Goal: Task Accomplishment & Management: Manage account settings

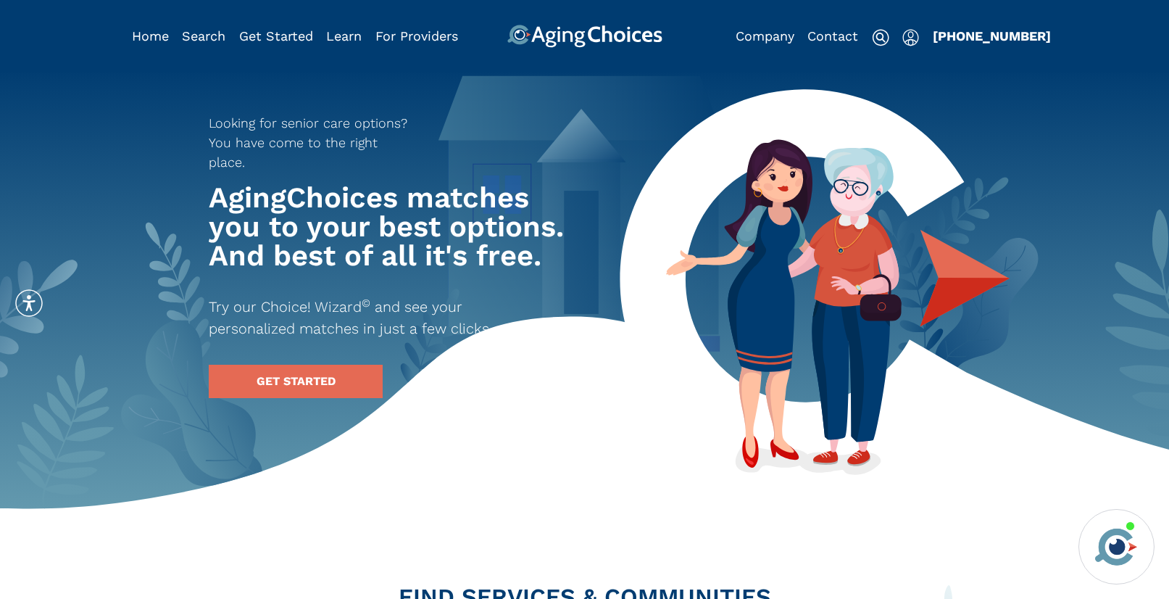
click at [916, 44] on img "Popover trigger" at bounding box center [910, 37] width 17 height 17
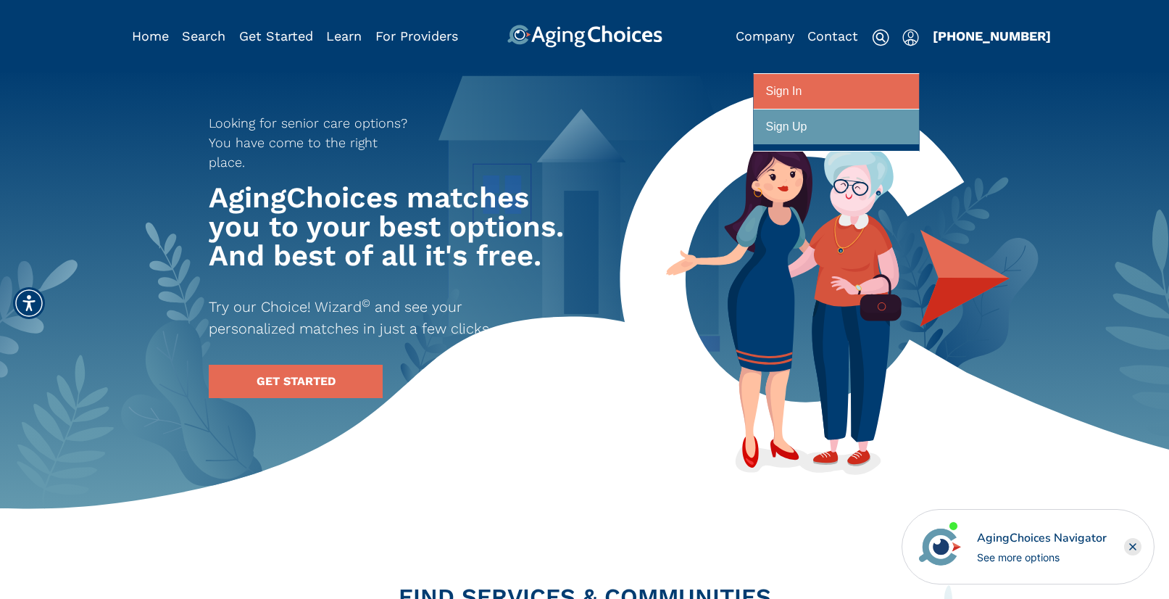
click at [870, 93] on div at bounding box center [836, 91] width 141 height 27
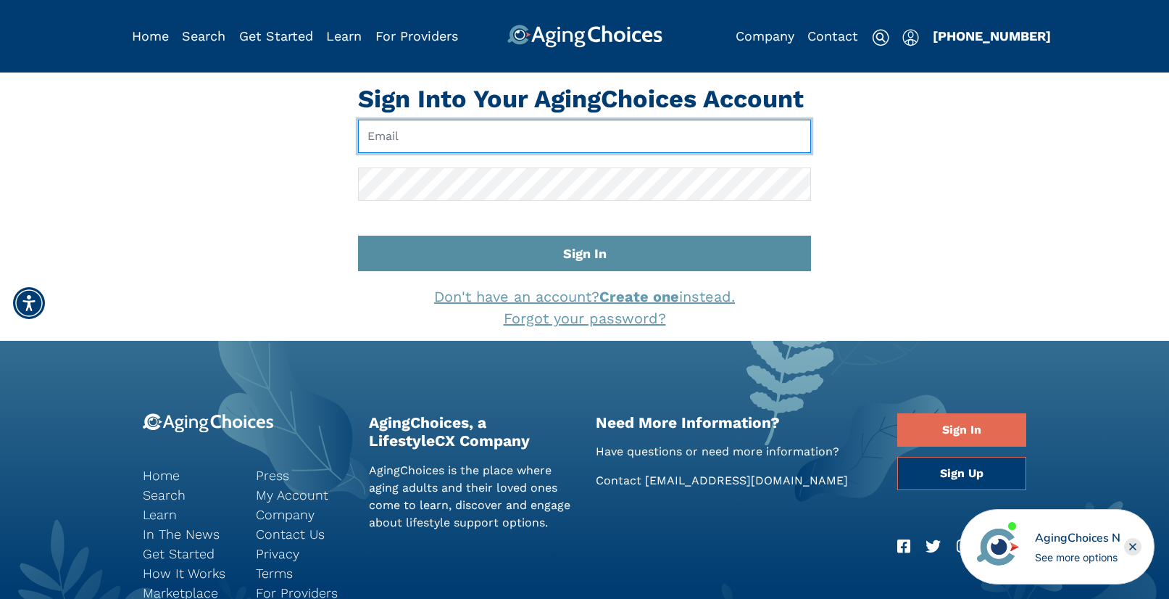
type input "[EMAIL_ADDRESS][DOMAIN_NAME]"
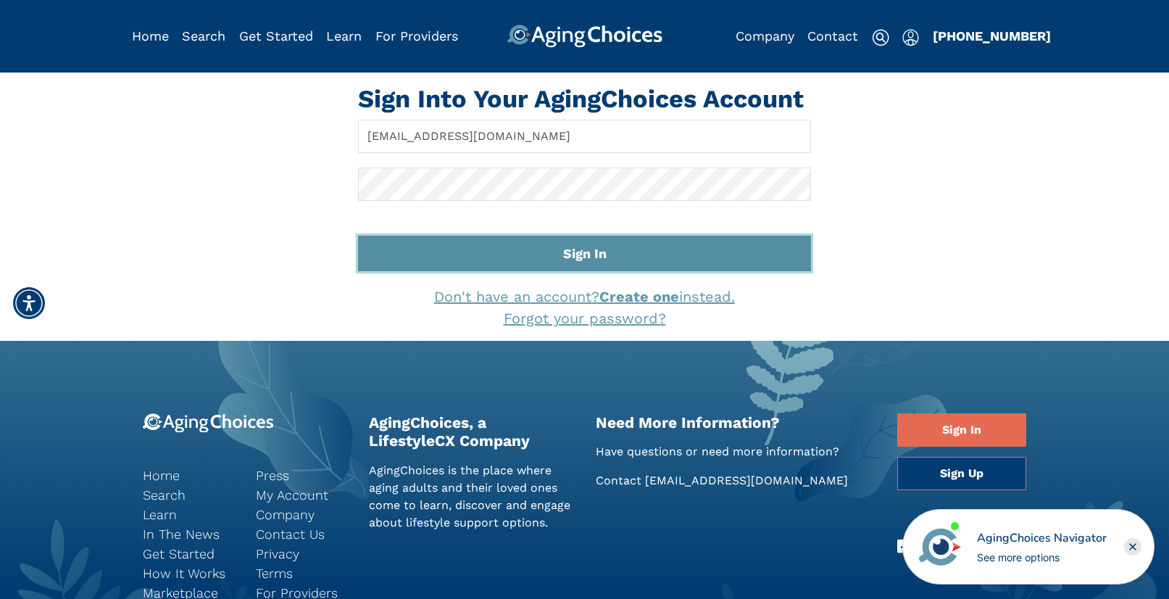
click at [646, 244] on button "Sign In" at bounding box center [584, 254] width 453 height 36
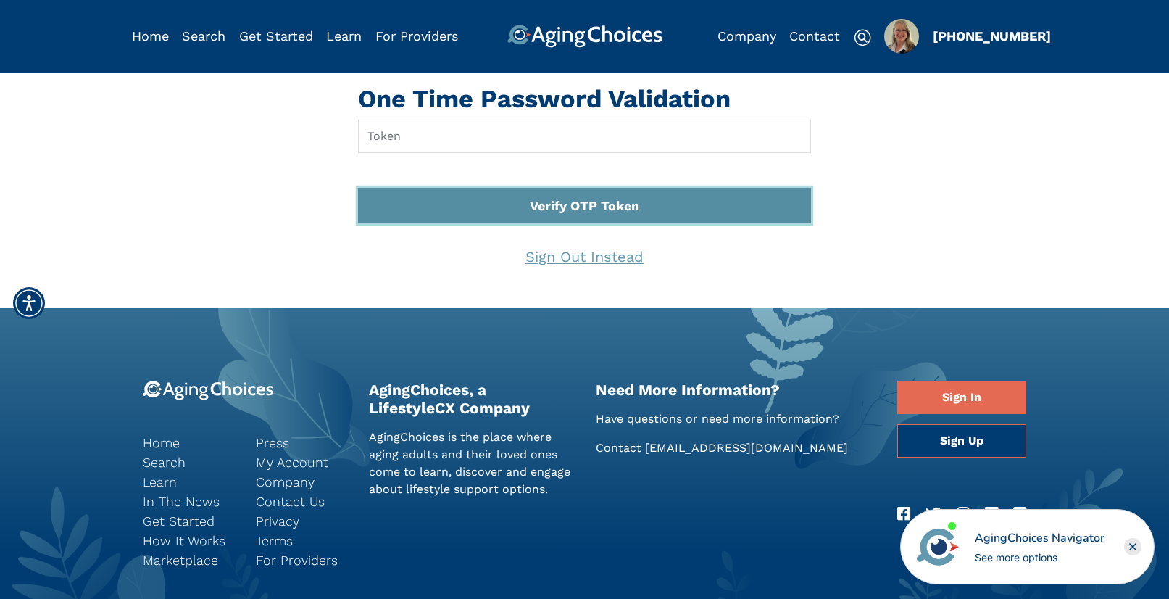
click at [561, 210] on button "Verify OTP Token" at bounding box center [584, 206] width 453 height 36
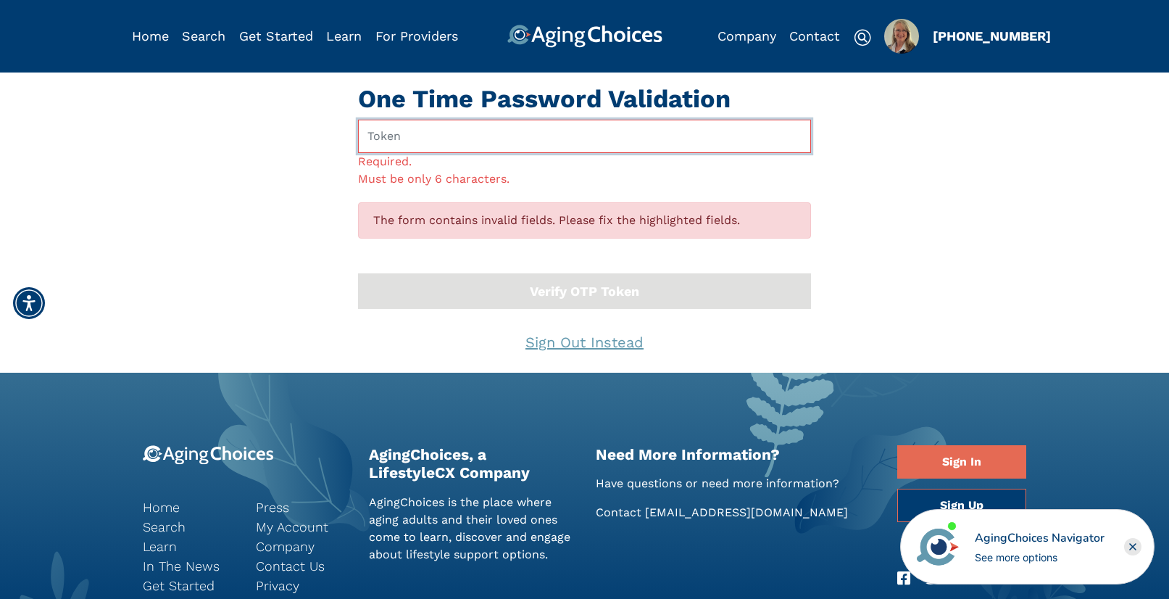
click at [512, 141] on input "text" at bounding box center [584, 136] width 453 height 33
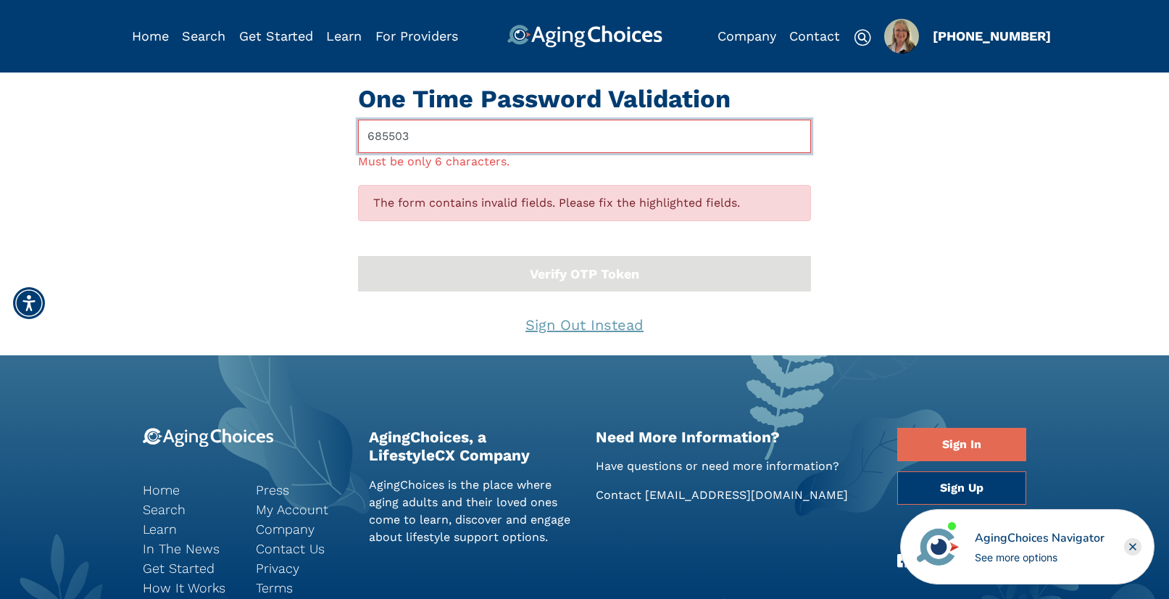
type input "685503"
click at [358, 256] on button "Verify OTP Token" at bounding box center [584, 274] width 453 height 36
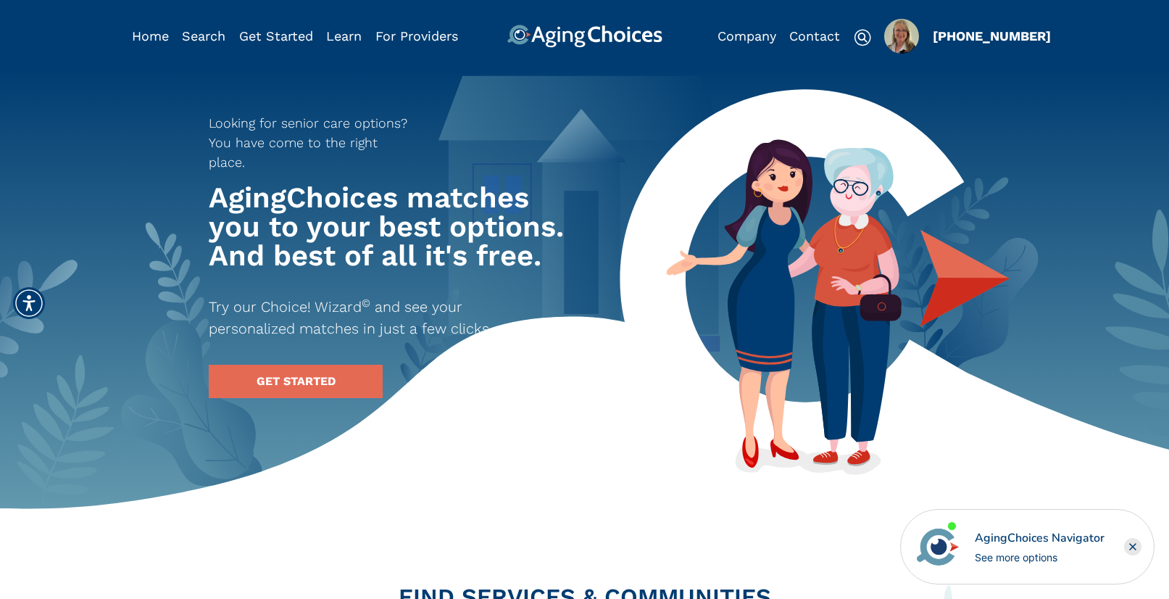
click at [905, 41] on img "Popover trigger" at bounding box center [901, 36] width 35 height 35
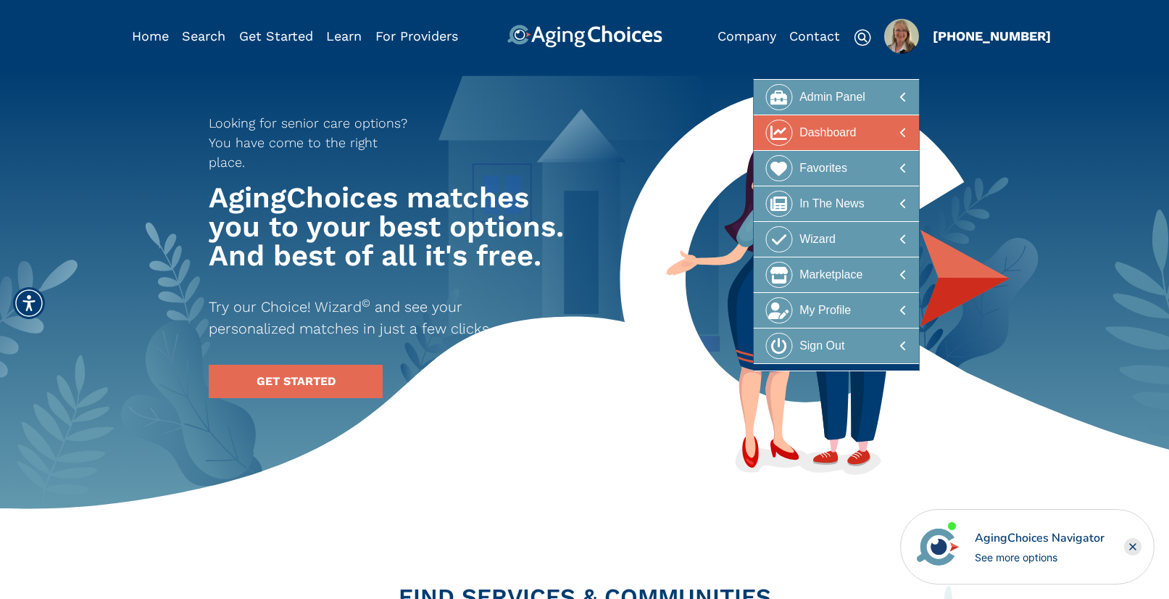
click at [867, 132] on div at bounding box center [836, 133] width 141 height 27
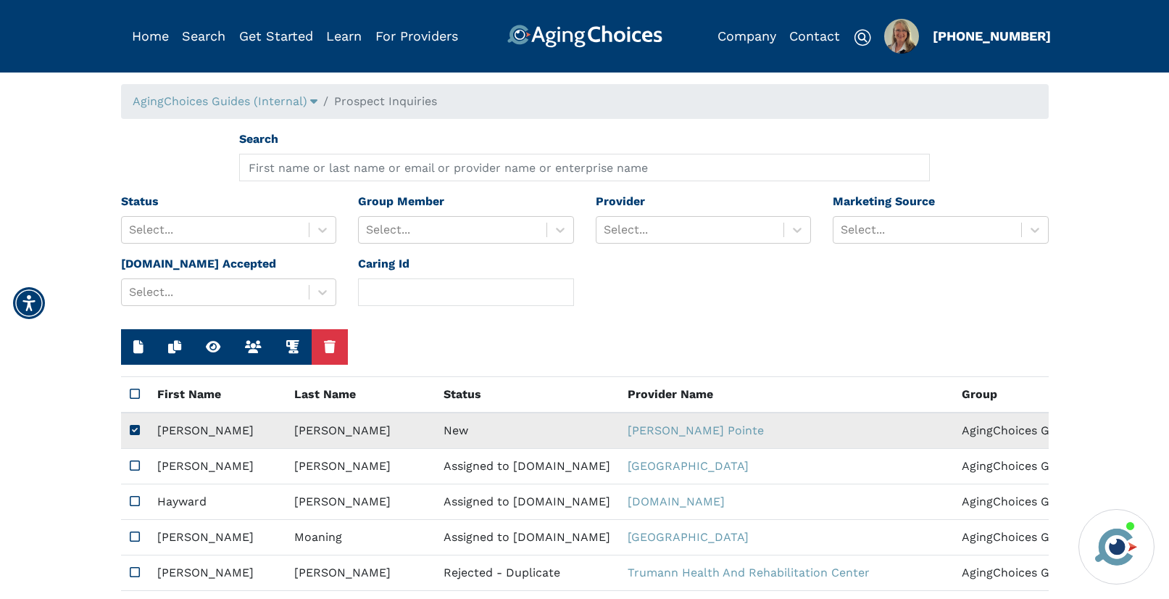
click at [453, 433] on td "New" at bounding box center [527, 430] width 184 height 36
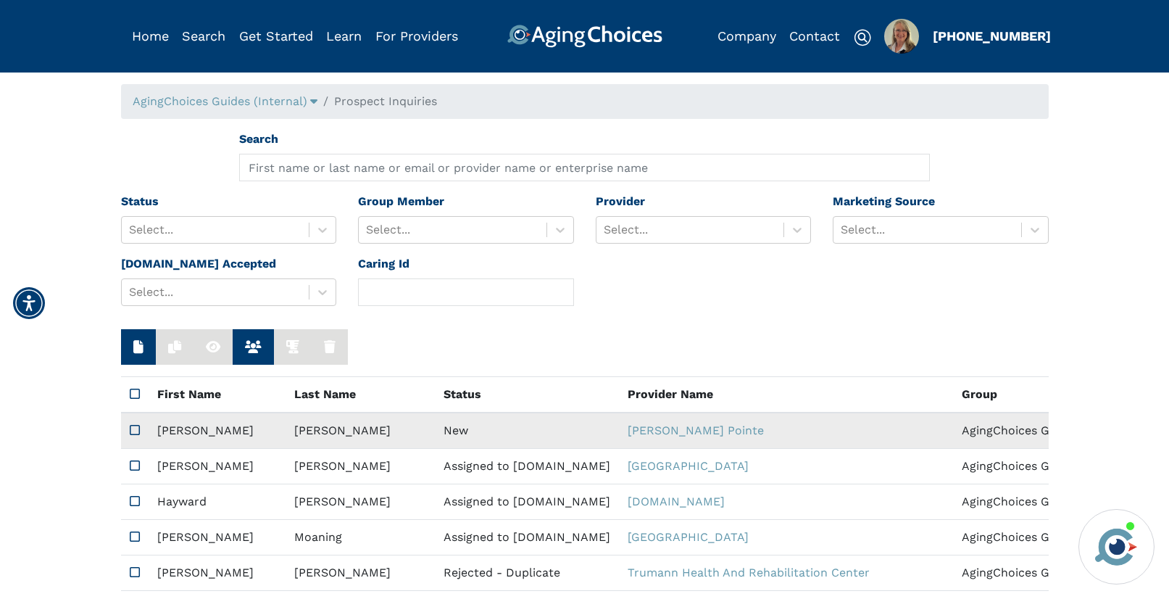
click at [453, 433] on td "New" at bounding box center [527, 430] width 184 height 36
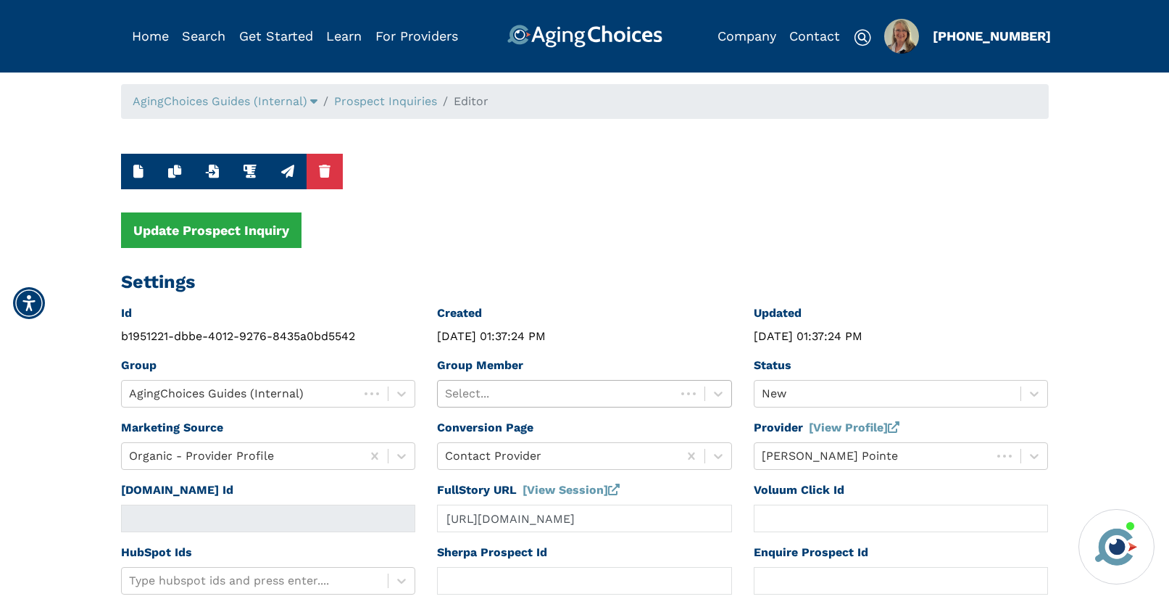
click at [564, 396] on div at bounding box center [556, 393] width 223 height 20
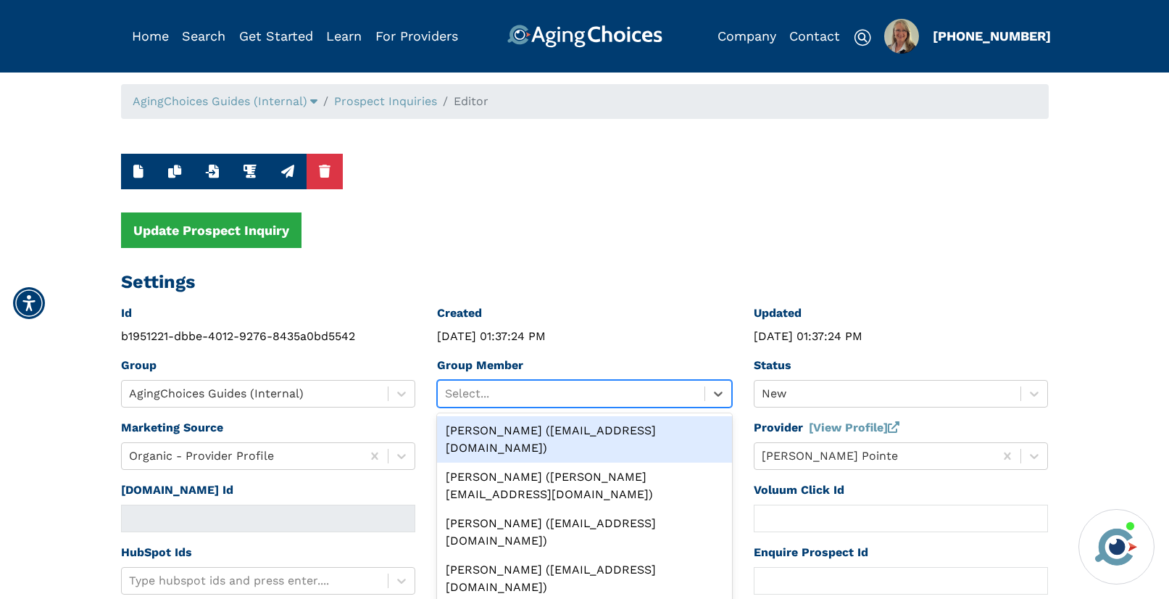
click at [567, 423] on div "Peggy Wilcox (pwilcox@lifestylecx.com)" at bounding box center [584, 439] width 295 height 46
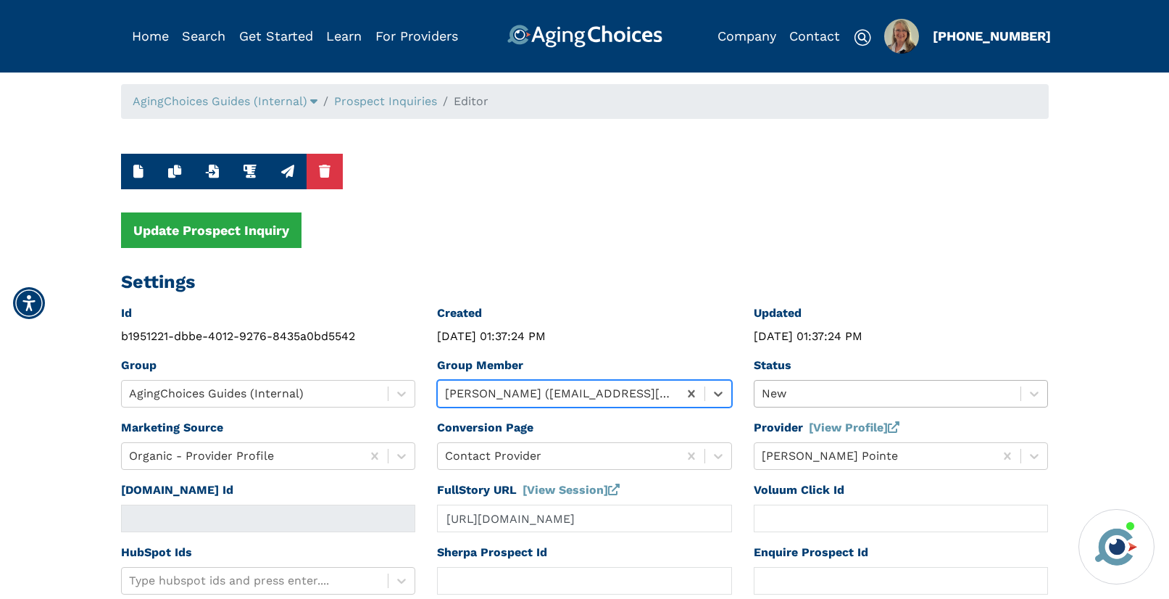
click at [772, 391] on div "New" at bounding box center [901, 394] width 295 height 28
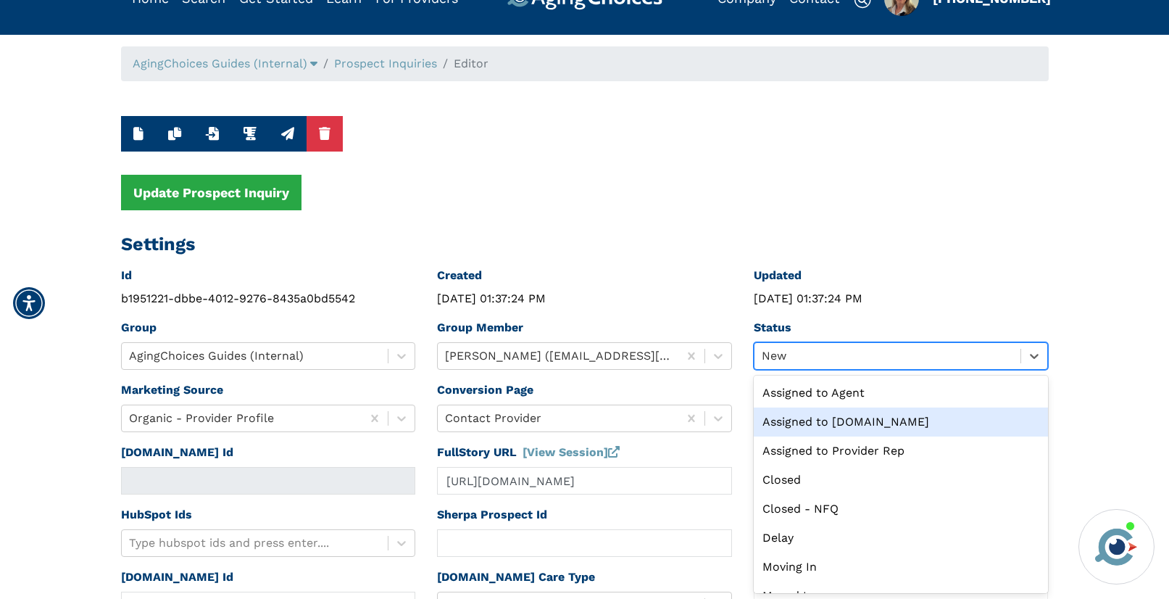
click at [792, 420] on div "Assigned to Caring.com" at bounding box center [901, 421] width 295 height 29
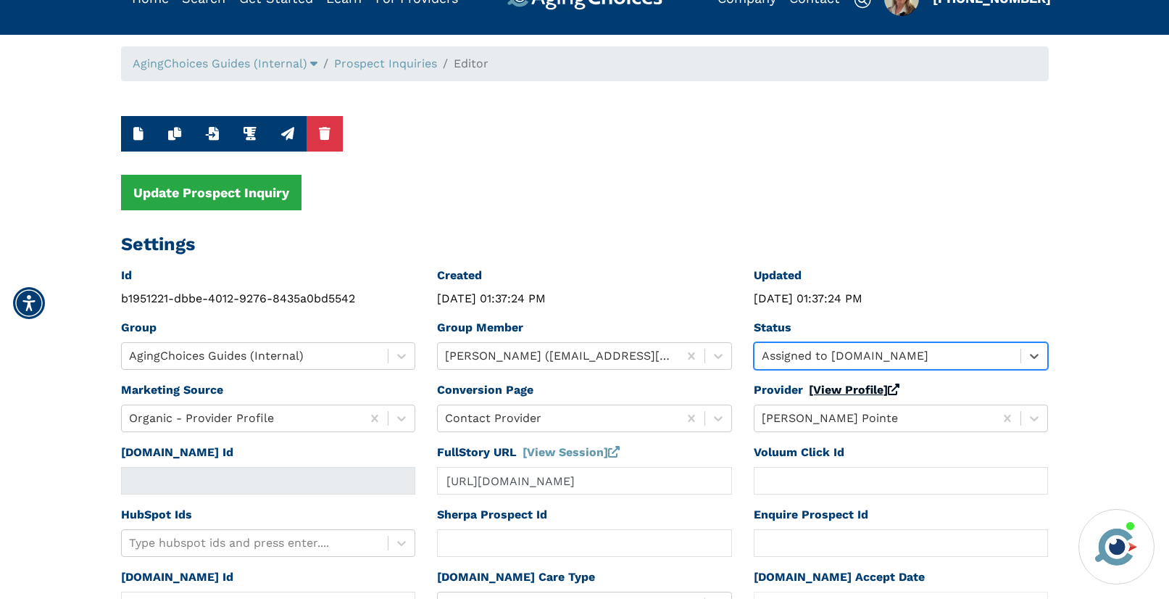
click at [834, 391] on link "[View Profile]" at bounding box center [854, 390] width 91 height 14
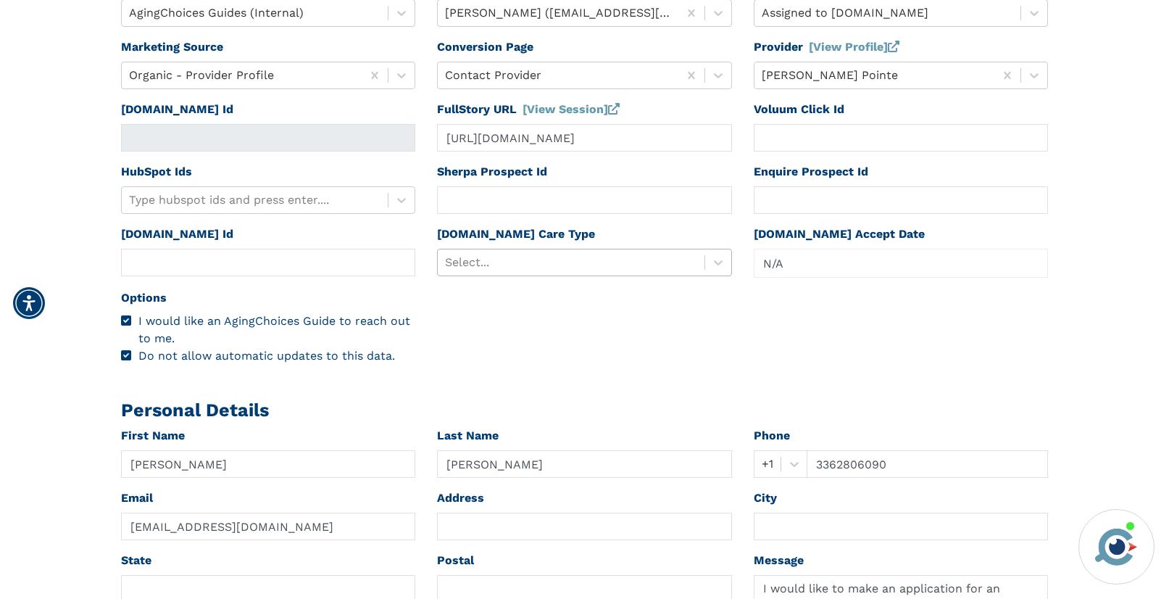
scroll to position [380, 0]
click at [564, 263] on div at bounding box center [571, 262] width 252 height 20
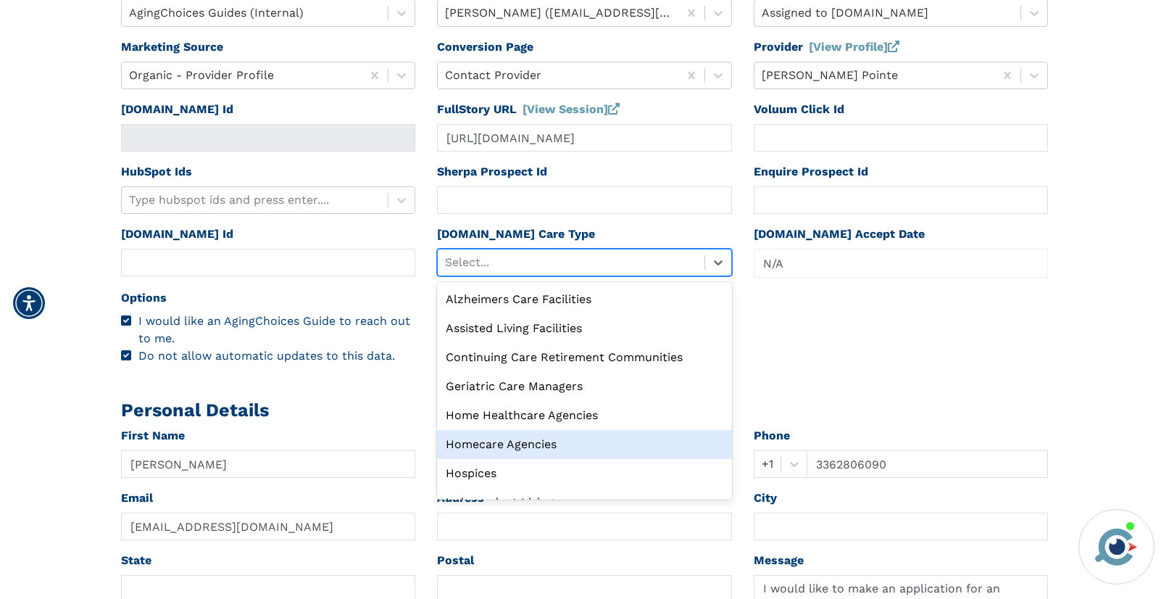
scroll to position [49, 0]
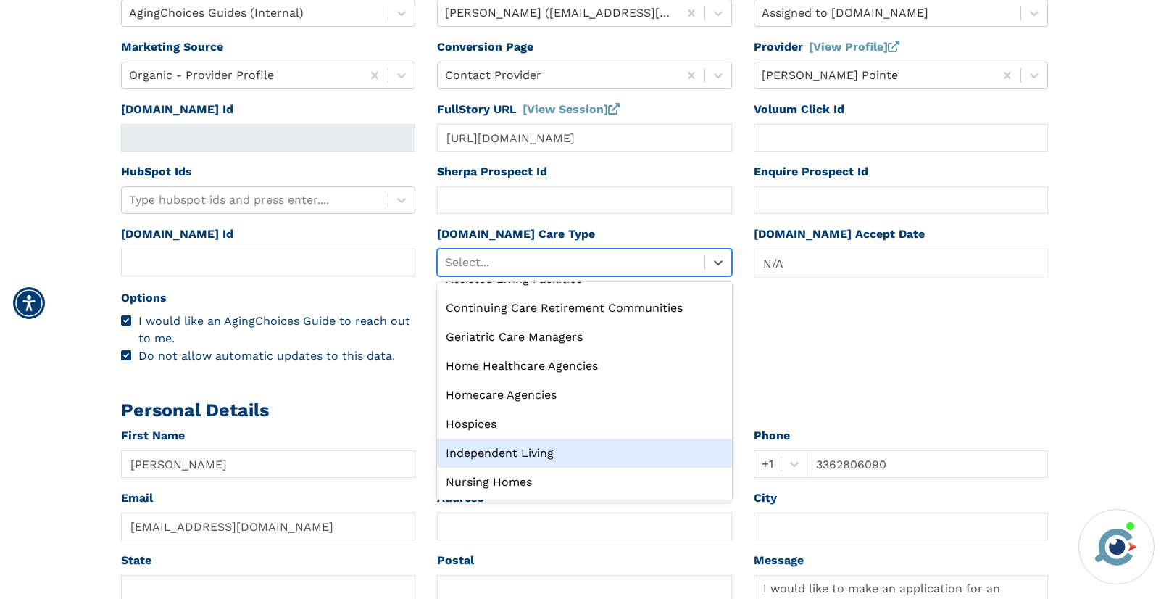
click at [498, 454] on div "Independent Living" at bounding box center [584, 452] width 295 height 29
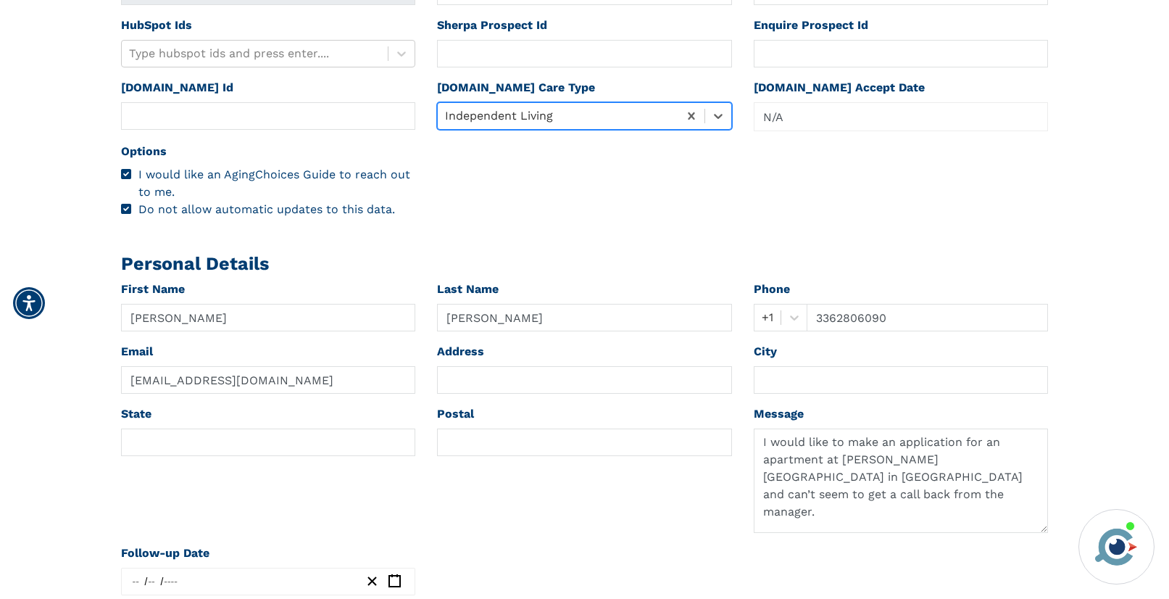
scroll to position [560, 0]
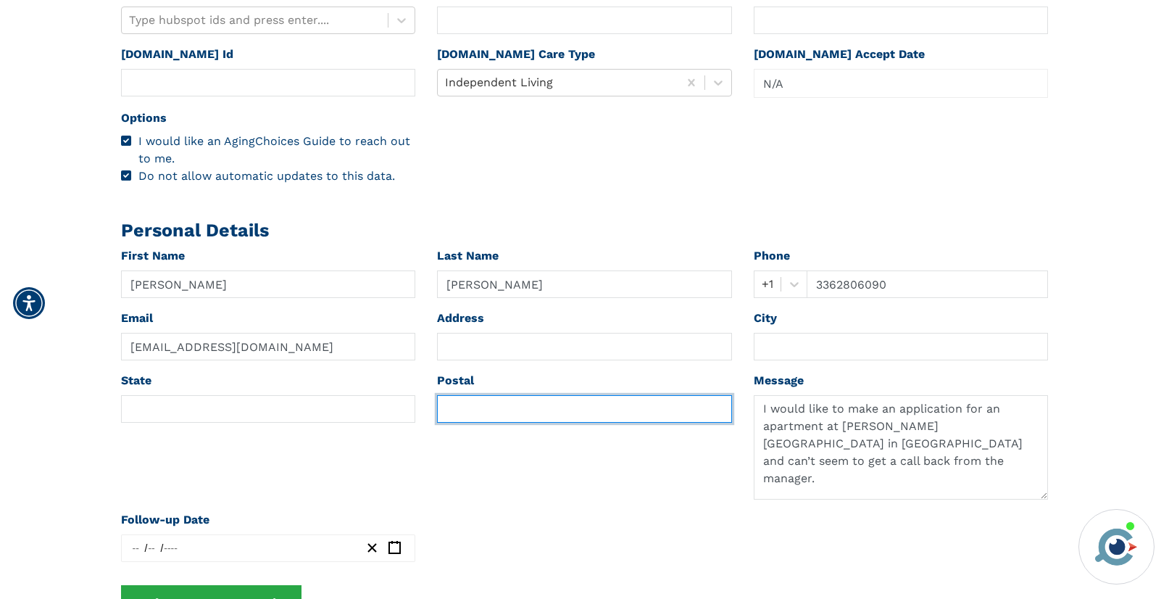
click at [475, 404] on input "text" at bounding box center [584, 409] width 295 height 28
paste input "27288"
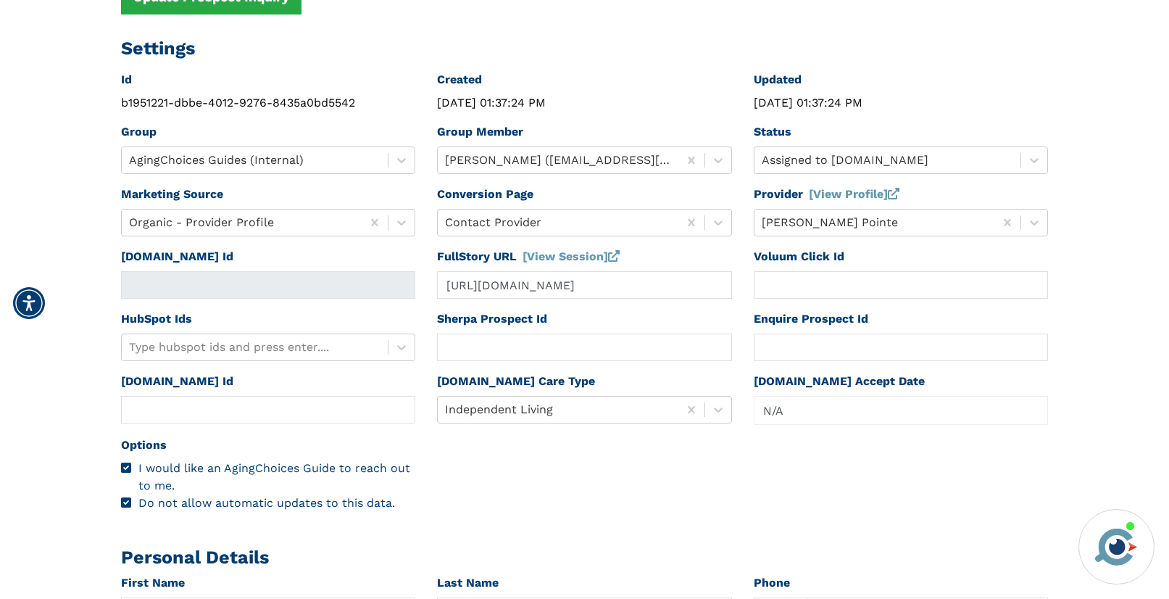
scroll to position [0, 0]
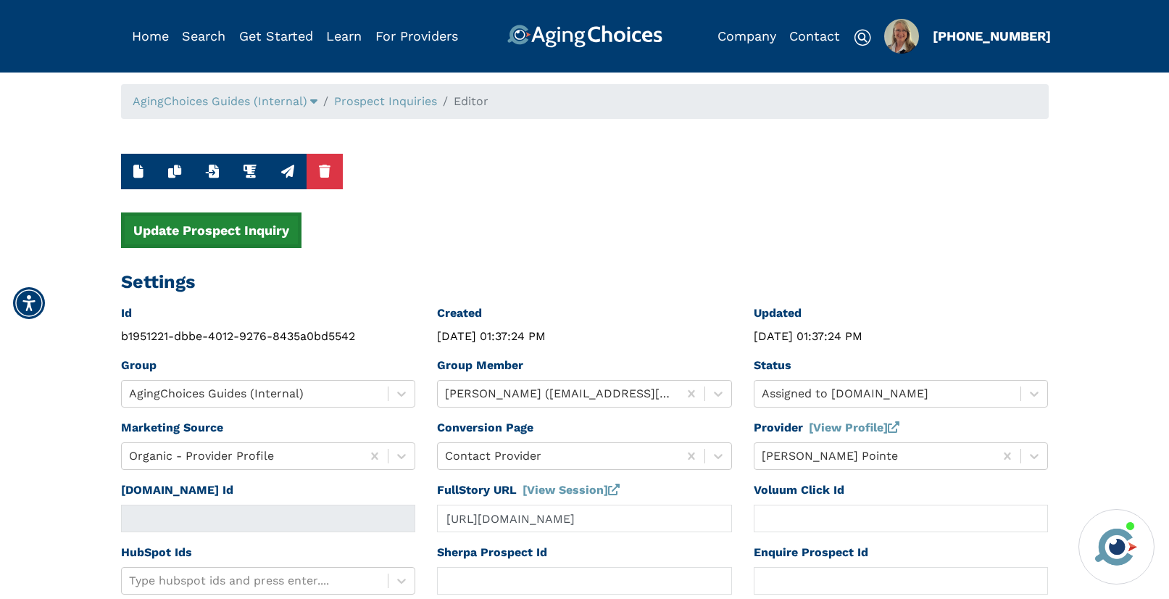
type input "27288"
click at [256, 220] on button "Update Prospect Inquiry" at bounding box center [211, 230] width 180 height 36
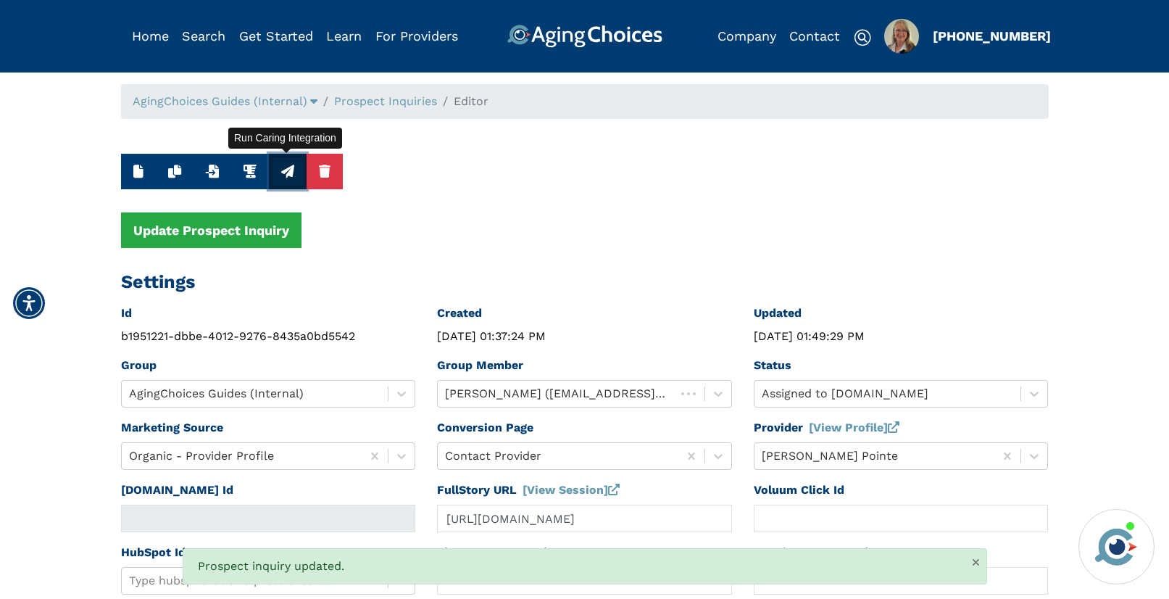
click at [287, 170] on icon "button" at bounding box center [287, 170] width 13 height 13
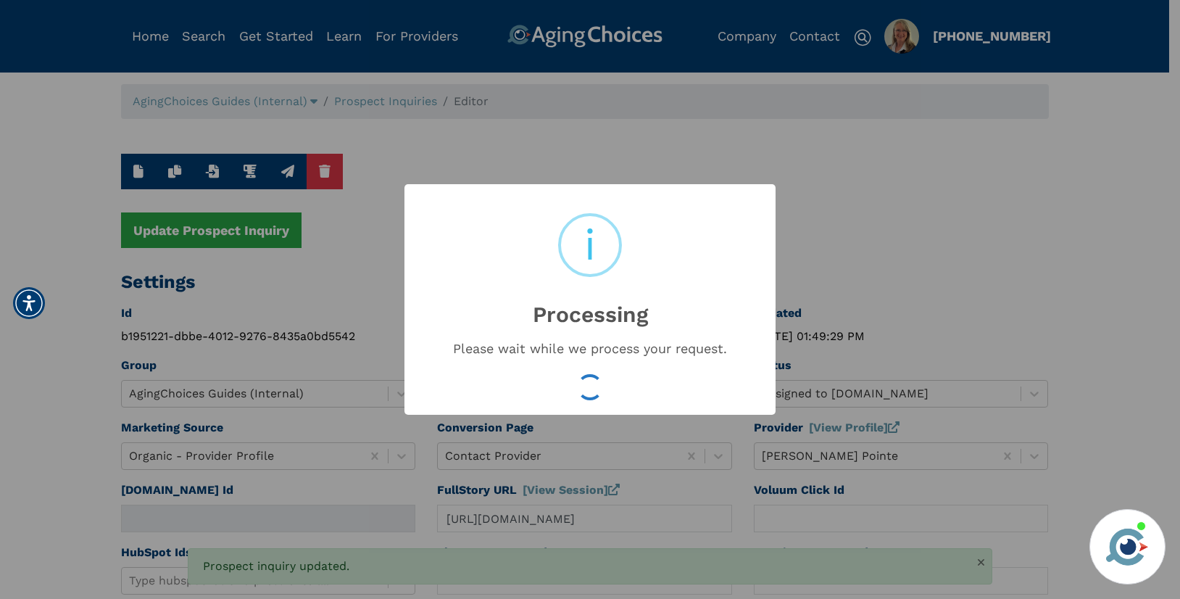
type input "16599371"
type input "Sep 12, 2025 01:49:31 PM"
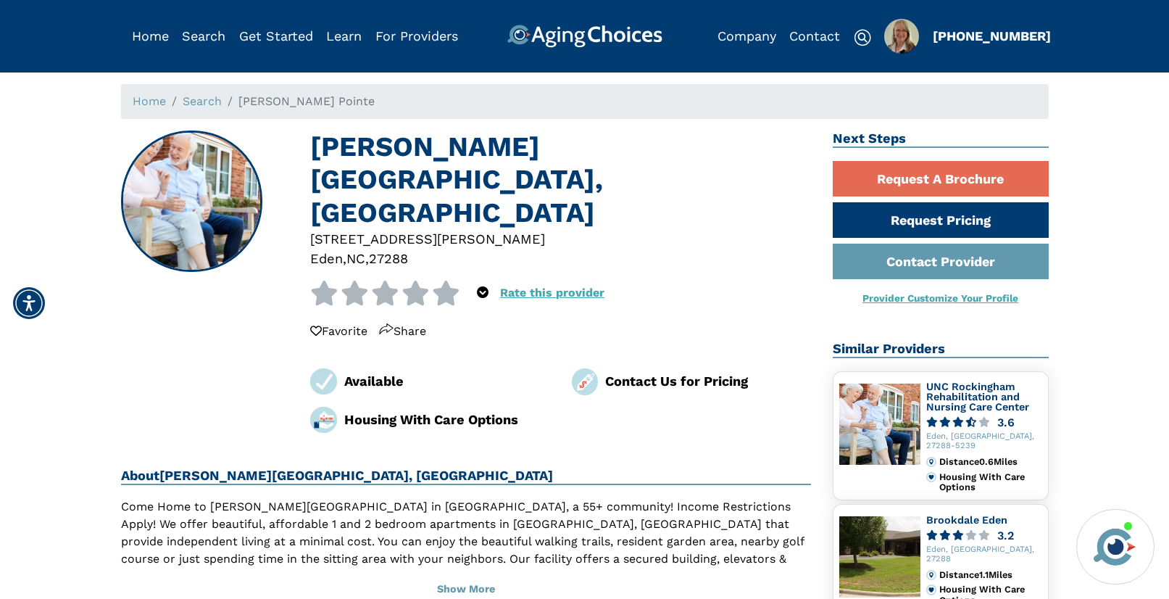
click at [396, 249] on div "27288" at bounding box center [388, 259] width 39 height 20
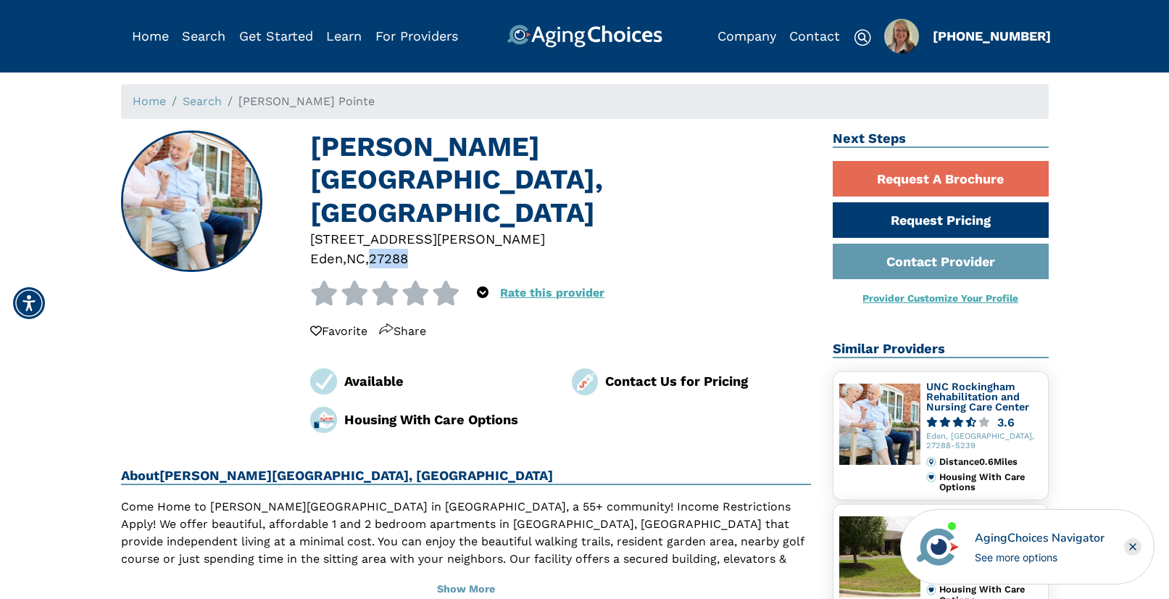
copy div "27288"
